Goal: Task Accomplishment & Management: Manage account settings

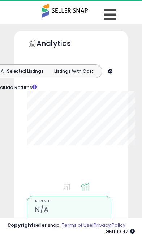
type input "**********"
select select "**"
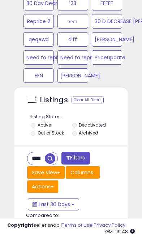
scroll to position [540, 0]
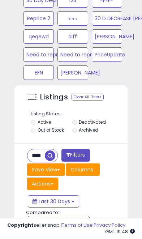
click at [36, 153] on input "**********" at bounding box center [36, 156] width 17 height 13
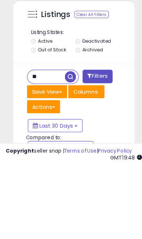
type input "*"
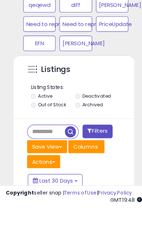
click at [111, 117] on div at bounding box center [72, 117] width 101 height 0
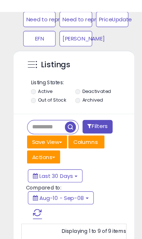
scroll to position [588, 0]
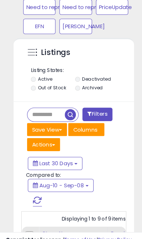
click at [65, 108] on span "button" at bounding box center [68, 108] width 11 height 11
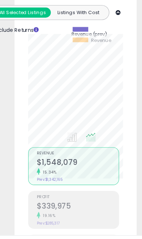
scroll to position [54, 0]
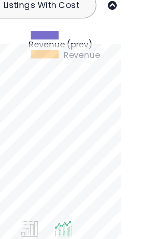
click at [61, 31] on div "Revenue (prev) Revenue" at bounding box center [72, 38] width 87 height 15
click at [62, 31] on div "Revenue (prev) Revenue" at bounding box center [72, 38] width 87 height 15
click at [61, 31] on div "Revenue (prev) Revenue" at bounding box center [72, 38] width 87 height 15
click at [60, 31] on div "Revenue (prev) Revenue" at bounding box center [72, 38] width 87 height 15
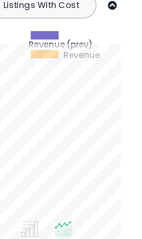
click at [57, 31] on div "Revenue (prev) Revenue" at bounding box center [72, 38] width 87 height 15
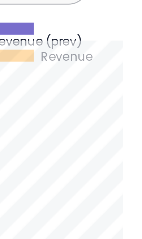
click at [40, 31] on div "Revenue (prev) Revenue" at bounding box center [72, 38] width 87 height 15
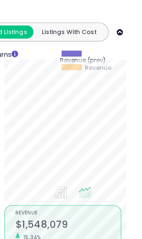
click at [87, 49] on div "Revenue (prev) Revenue" at bounding box center [72, 44] width 87 height 15
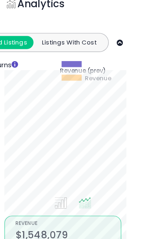
scroll to position [41, 0]
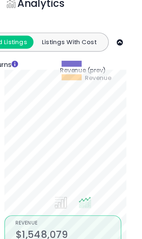
click at [90, 56] on div "Revenue (prev) Revenue" at bounding box center [72, 51] width 87 height 15
click at [93, 55] on div "Retrieving graph data.. Revenue (prev) Revenue" at bounding box center [71, 77] width 99 height 141
click at [91, 57] on div "Revenue (prev) Revenue" at bounding box center [72, 51] width 87 height 15
click at [86, 57] on div "Revenue (prev) Revenue" at bounding box center [72, 51] width 87 height 15
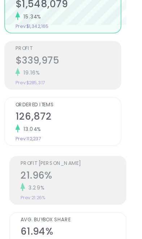
scroll to position [171, 0]
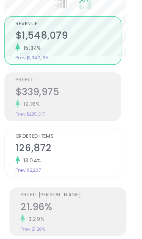
click at [53, 75] on h2 "$339,975" at bounding box center [73, 80] width 76 height 10
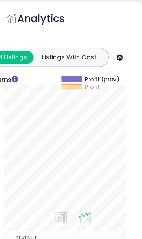
scroll to position [0, 0]
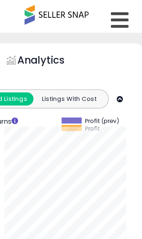
click at [104, 13] on icon at bounding box center [110, 14] width 13 height 14
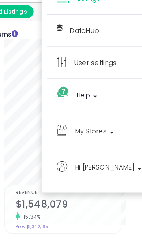
scroll to position [28, 0]
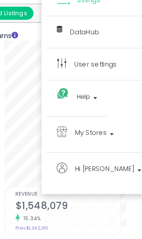
click at [78, 125] on span "My Stores" at bounding box center [89, 129] width 23 height 9
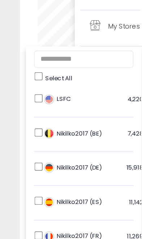
scroll to position [100, 0]
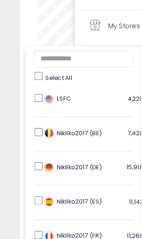
click at [30, 198] on li "Nikilko2017 (FR) 11,269 listings" at bounding box center [61, 210] width 72 height 24
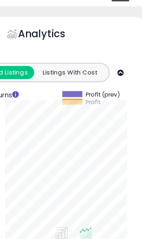
scroll to position [0, 0]
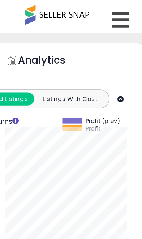
click at [104, 12] on icon at bounding box center [110, 14] width 13 height 14
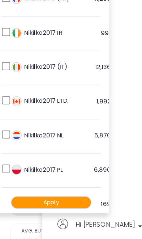
scroll to position [112, 0]
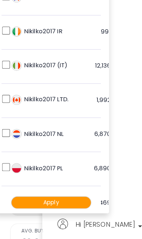
click at [32, 107] on img at bounding box center [35, 110] width 7 height 7
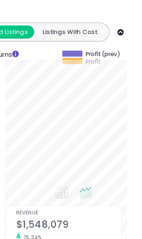
scroll to position [0, 0]
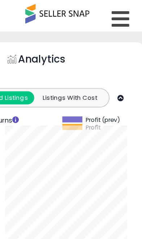
click at [104, 12] on icon at bounding box center [110, 14] width 13 height 14
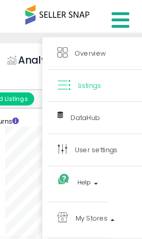
click at [78, 158] on span "My Stores" at bounding box center [89, 157] width 23 height 9
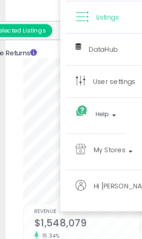
scroll to position [46, 0]
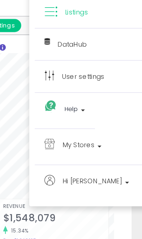
click at [78, 108] on span "My Stores" at bounding box center [89, 111] width 23 height 9
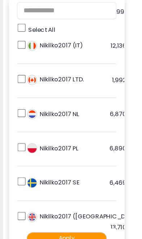
scroll to position [151, 0]
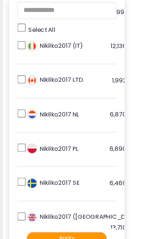
click at [53, 206] on button "Apply" at bounding box center [61, 210] width 58 height 9
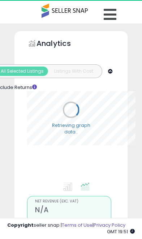
select select "**"
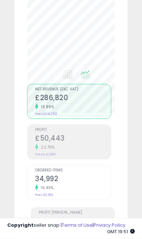
scroll to position [118, 0]
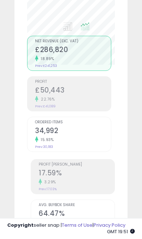
click at [46, 92] on h2 "£50,443" at bounding box center [73, 91] width 76 height 10
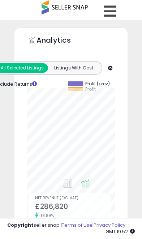
scroll to position [0, 0]
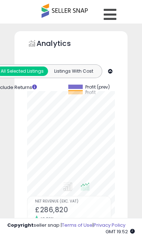
click at [109, 14] on icon at bounding box center [110, 14] width 13 height 14
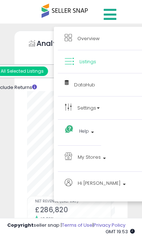
click at [90, 155] on span "My Stores" at bounding box center [89, 157] width 23 height 9
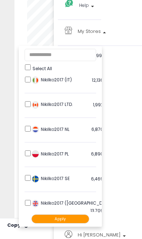
scroll to position [151, 0]
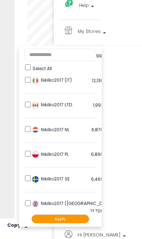
click at [71, 220] on button "Apply" at bounding box center [61, 219] width 58 height 9
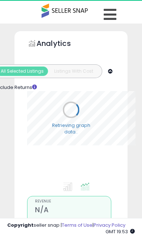
select select "**"
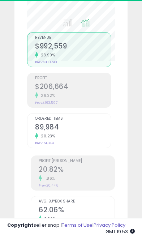
scroll to position [141, 99]
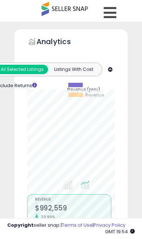
scroll to position [2, 0]
click at [113, 98] on div "Revenue (prev) Revenue" at bounding box center [72, 90] width 87 height 15
click at [111, 98] on div "Revenue (prev) Revenue" at bounding box center [72, 90] width 87 height 15
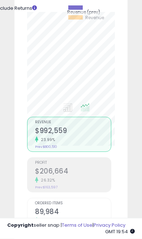
scroll to position [80, 0]
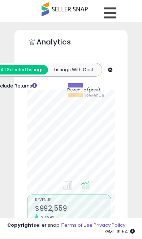
scroll to position [0, 0]
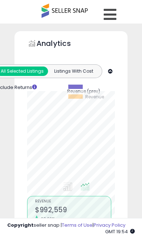
click at [112, 17] on icon at bounding box center [110, 14] width 13 height 14
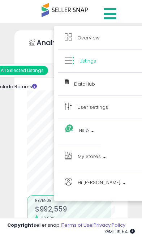
scroll to position [0, 0]
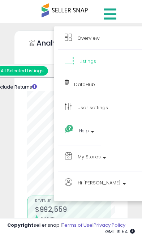
click at [96, 155] on span "My Stores" at bounding box center [89, 157] width 23 height 9
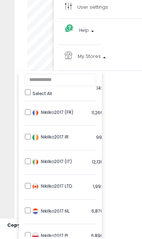
scroll to position [95, 0]
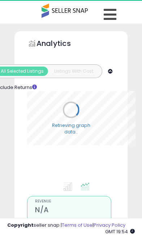
select select "**"
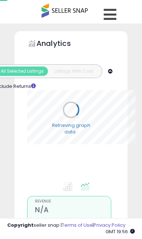
select select "**"
